Goal: Check status

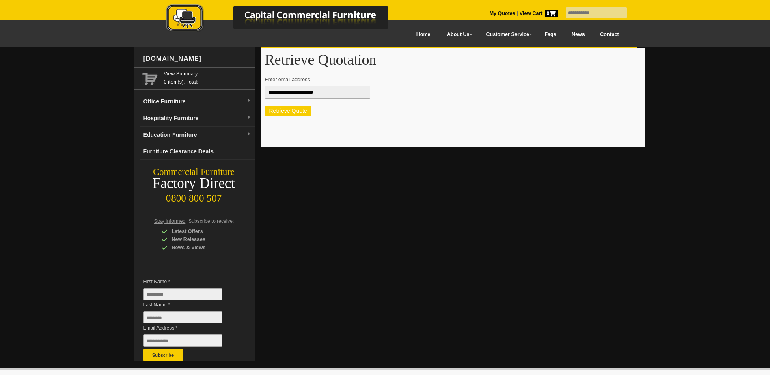
type input "**********"
click at [274, 111] on button "Retrieve Quote" at bounding box center [288, 111] width 46 height 11
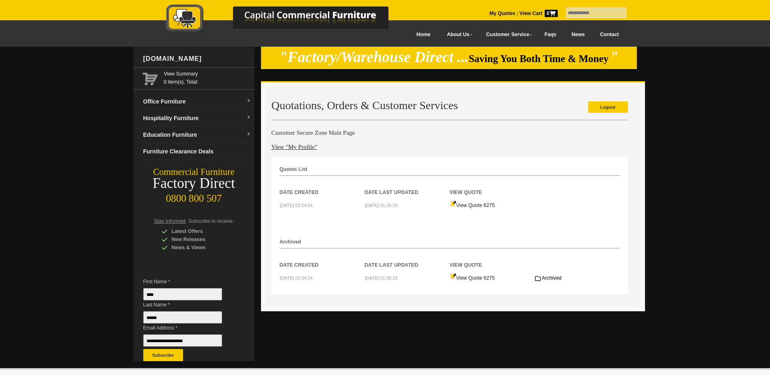
click at [379, 205] on small "2025-09-08 01:35:15" at bounding box center [381, 205] width 33 height 5
click at [465, 207] on link "View Quote 6275" at bounding box center [472, 206] width 45 height 6
